Goal: Task Accomplishment & Management: Use online tool/utility

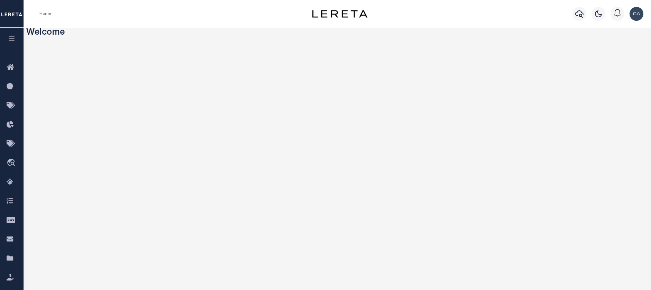
click at [4, 39] on button "button" at bounding box center [12, 40] width 24 height 24
click at [11, 34] on button "button" at bounding box center [12, 40] width 24 height 24
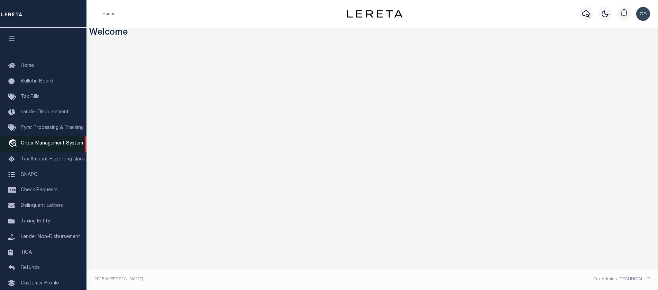
click at [55, 143] on span "Order Management System" at bounding box center [52, 143] width 62 height 5
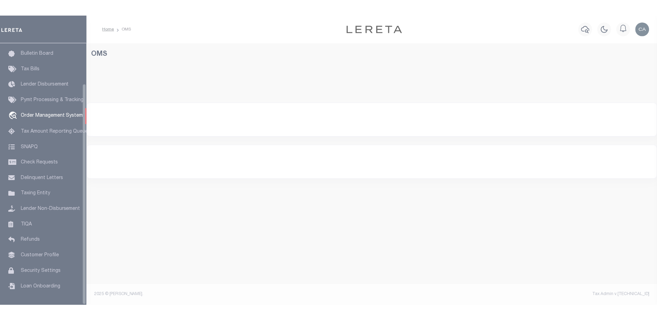
scroll to position [47, 0]
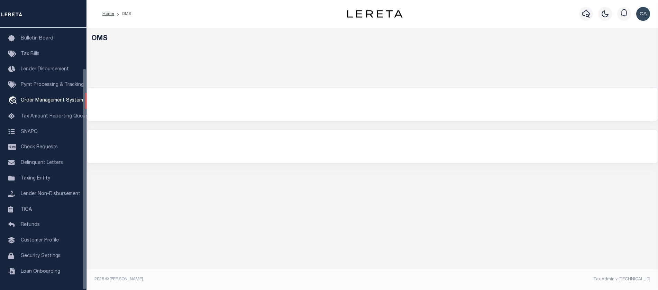
select select "200"
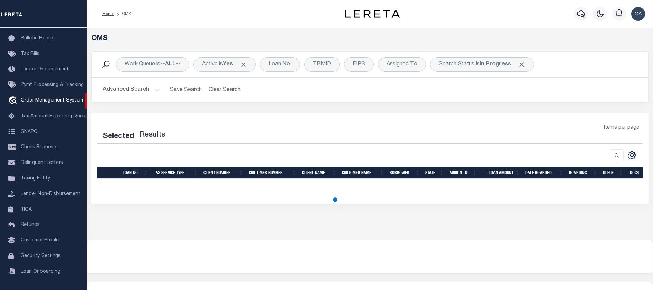
select select "200"
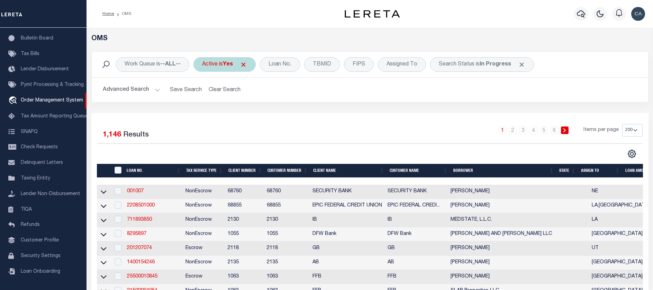
click at [245, 64] on span "Click to Remove" at bounding box center [243, 64] width 7 height 7
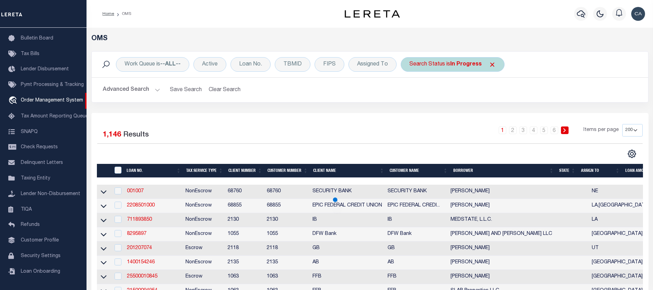
click at [489, 65] on span "Click to Remove" at bounding box center [492, 64] width 7 height 7
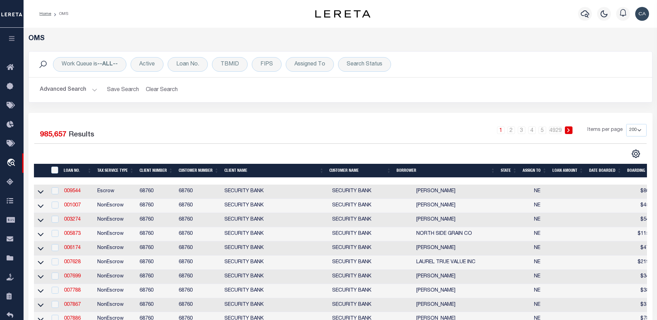
drag, startPoint x: 311, startPoint y: 113, endPoint x: 297, endPoint y: 116, distance: 15.1
drag, startPoint x: 271, startPoint y: 118, endPoint x: 76, endPoint y: 6, distance: 225.4
